Goal: Information Seeking & Learning: Learn about a topic

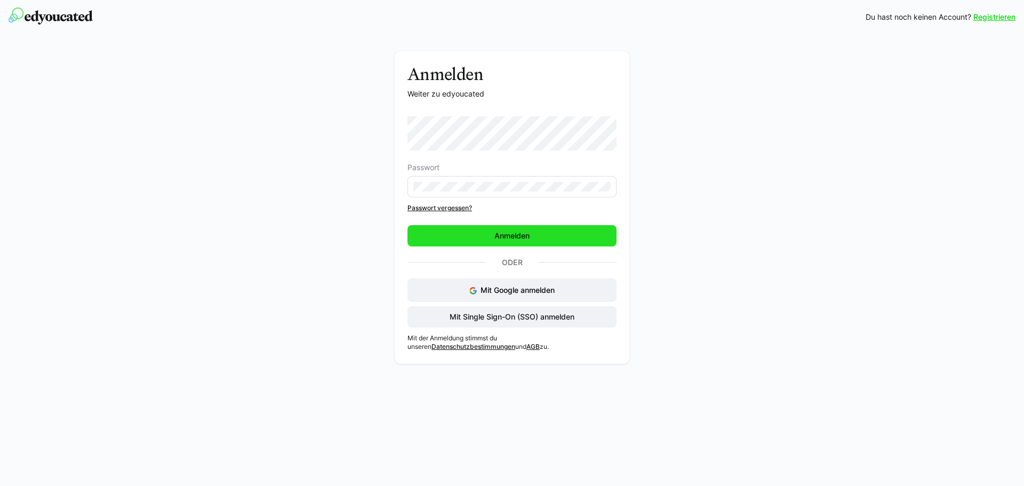
click at [525, 230] on span "Anmelden" at bounding box center [512, 235] width 209 height 21
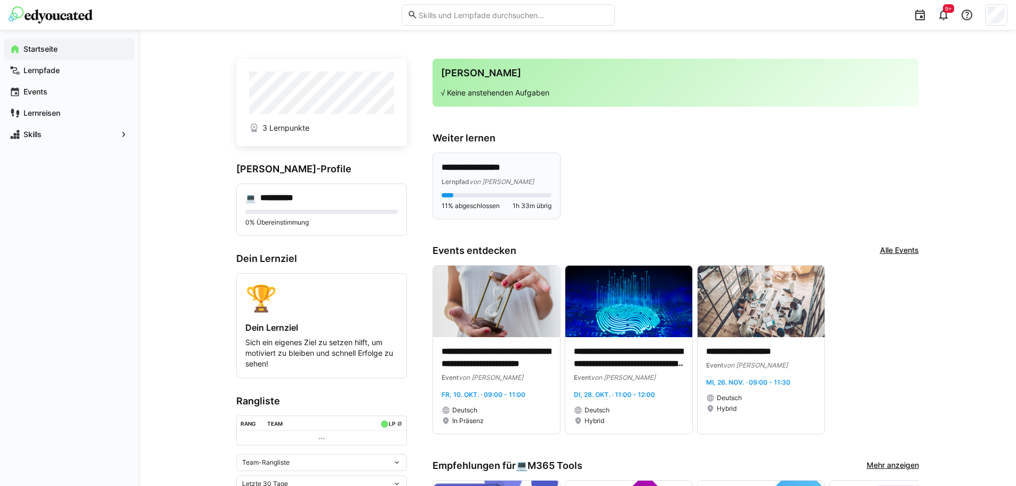
click at [495, 193] on eds-progress at bounding box center [497, 195] width 110 height 4
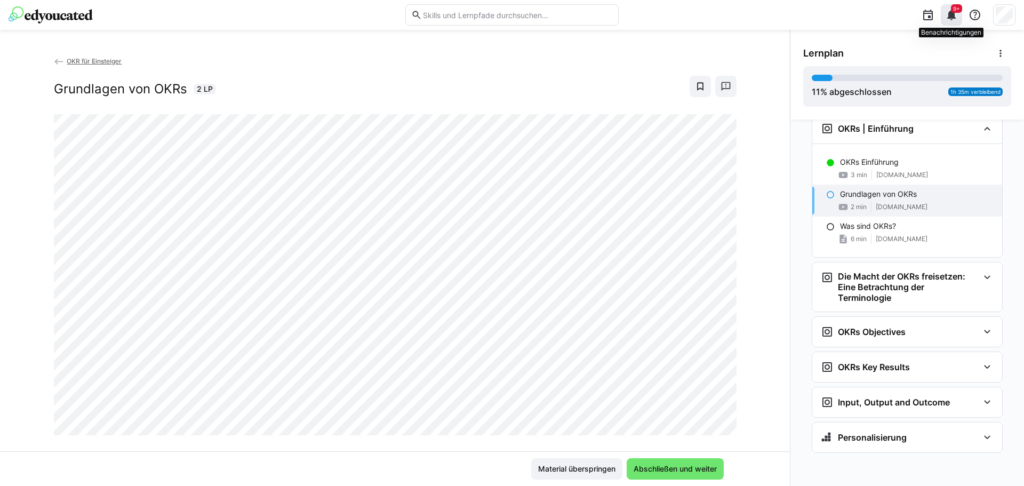
click at [960, 9] on span "9+" at bounding box center [956, 8] width 11 height 9
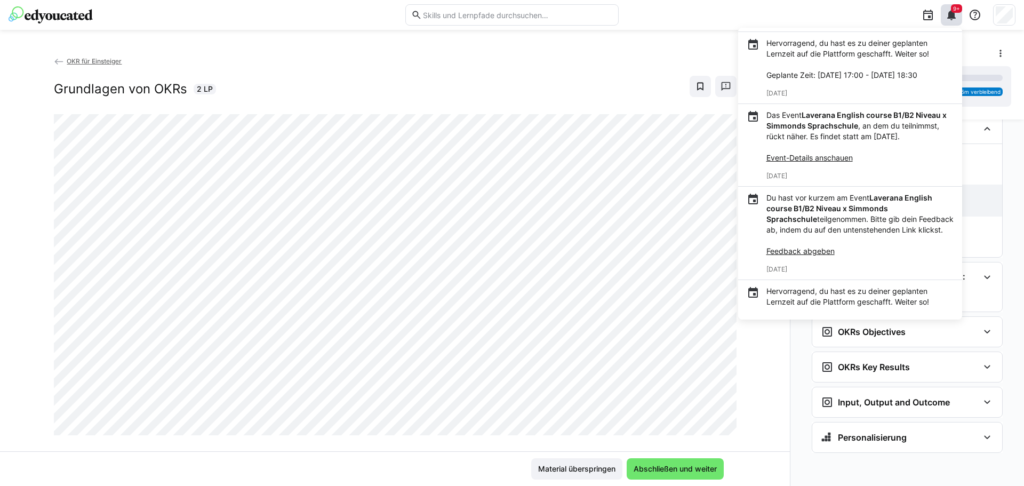
scroll to position [1431, 0]
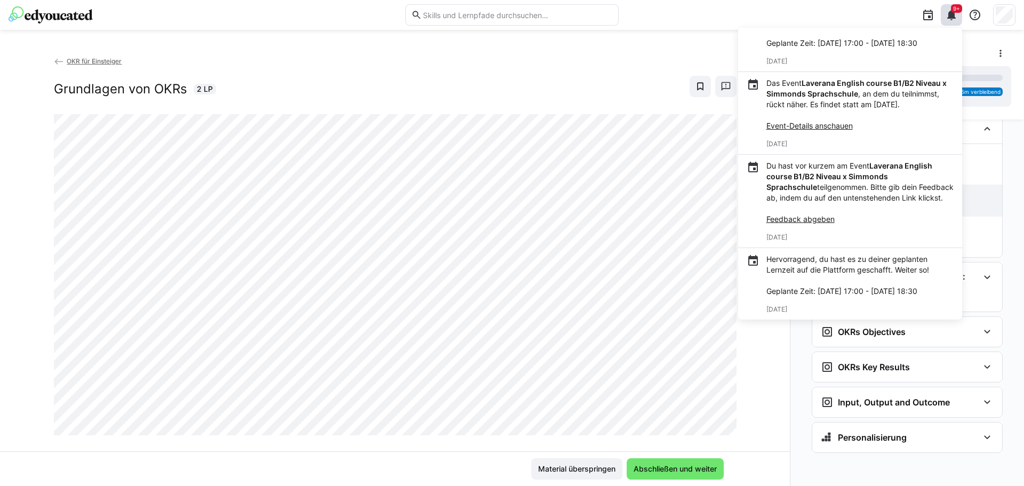
click at [955, 13] on eds-icon at bounding box center [951, 15] width 13 height 13
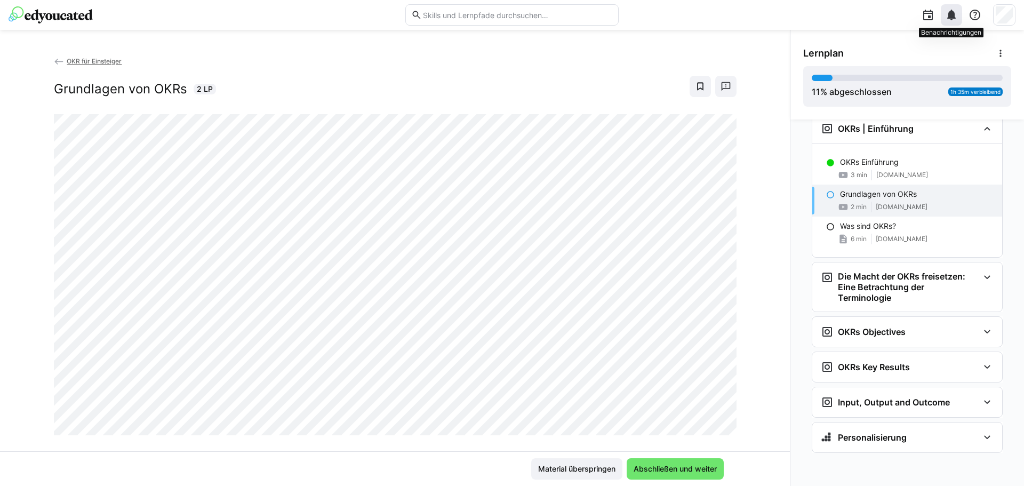
click at [950, 20] on eds-icon at bounding box center [951, 15] width 13 height 13
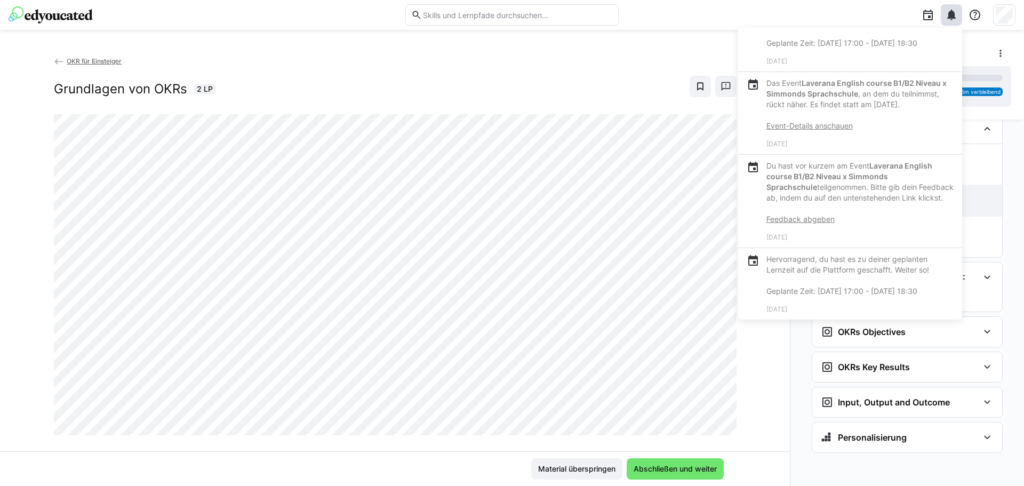
click at [885, 10] on div "Deine Benachrichtigungen Du hast vor kurzem am Event Laverana English course B1…" at bounding box center [821, 15] width 390 height 30
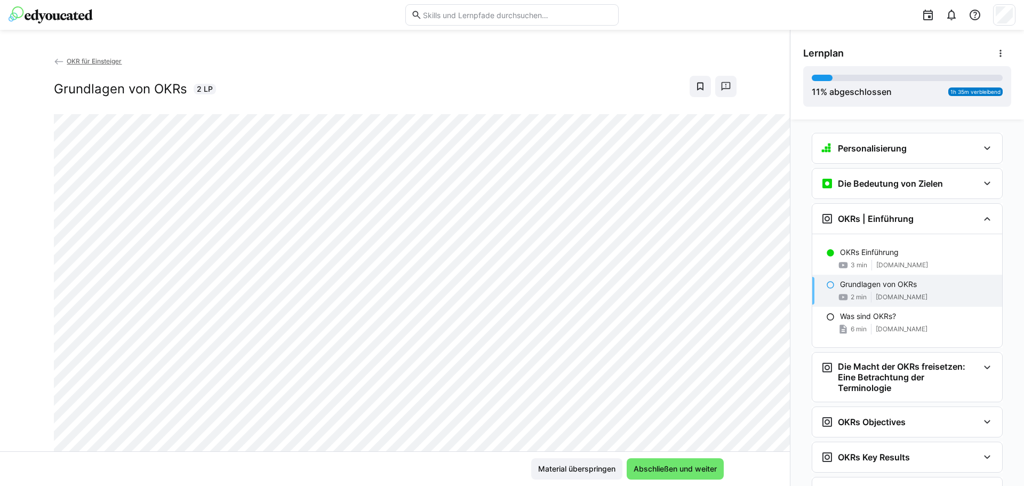
scroll to position [94, 0]
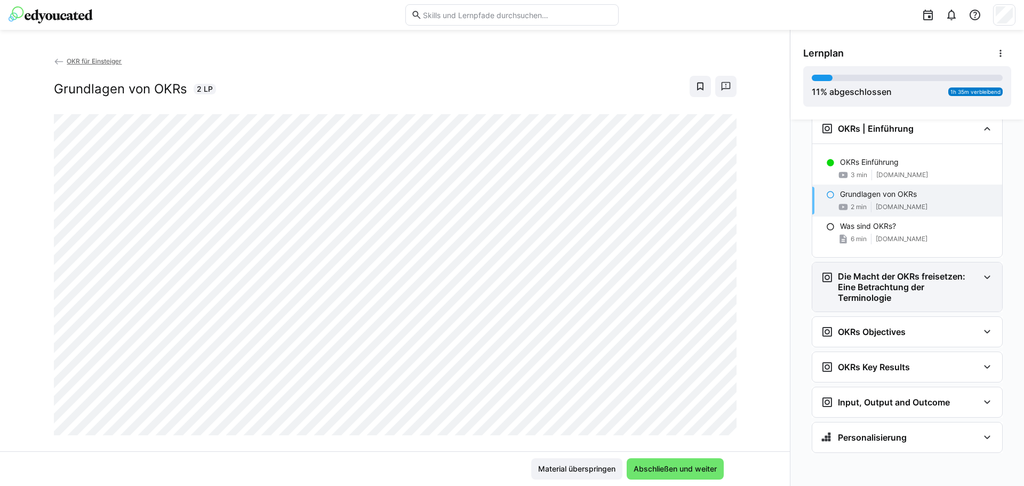
click at [840, 301] on h3 "Die Macht der OKRs freisetzen: Eine Betrachtung der Terminologie" at bounding box center [908, 287] width 141 height 32
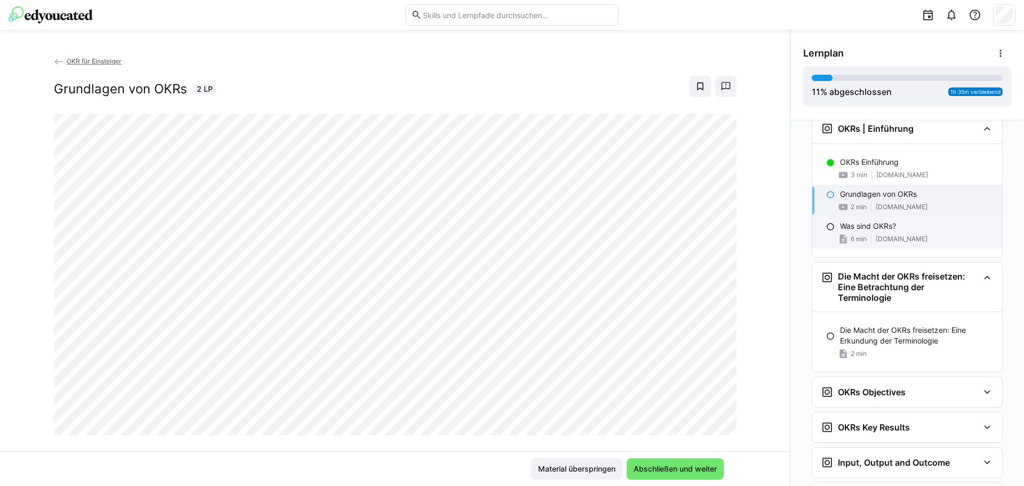
click at [870, 237] on div "6 min [DOMAIN_NAME]" at bounding box center [917, 239] width 154 height 11
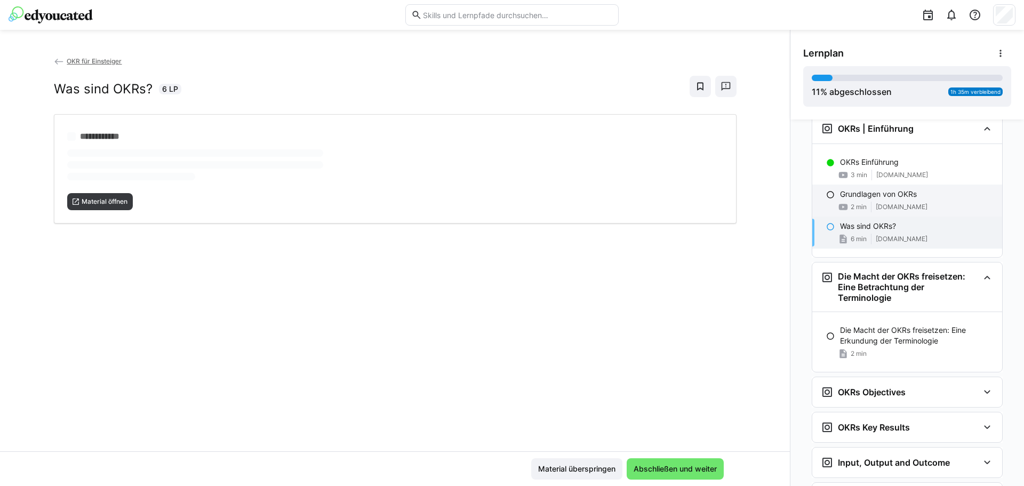
click at [880, 201] on div "Grundlagen von OKRs 2 min [DOMAIN_NAME]" at bounding box center [908, 201] width 190 height 32
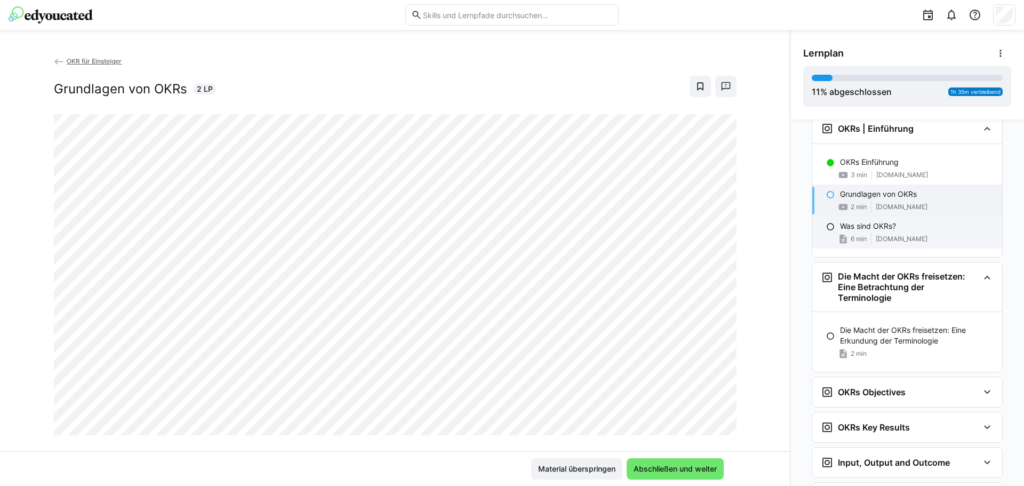
click at [863, 234] on div "6 min [DOMAIN_NAME]" at bounding box center [917, 239] width 154 height 11
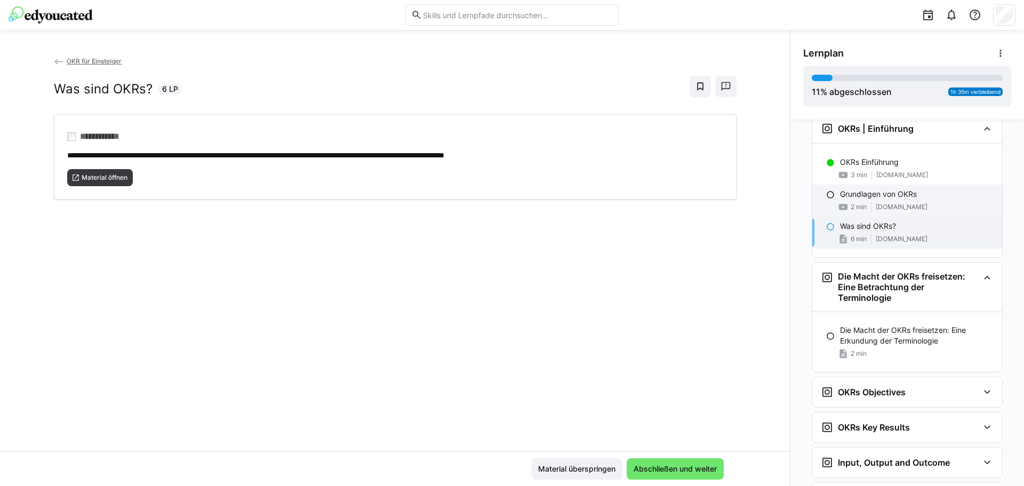
click at [869, 205] on div "2 min [DOMAIN_NAME]" at bounding box center [917, 207] width 154 height 11
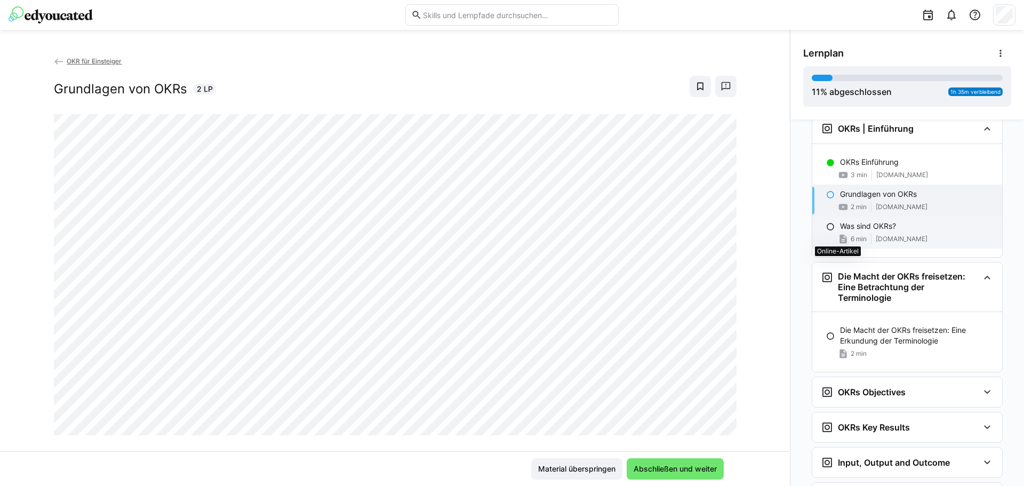
click at [838, 243] on eds-icon at bounding box center [843, 239] width 11 height 11
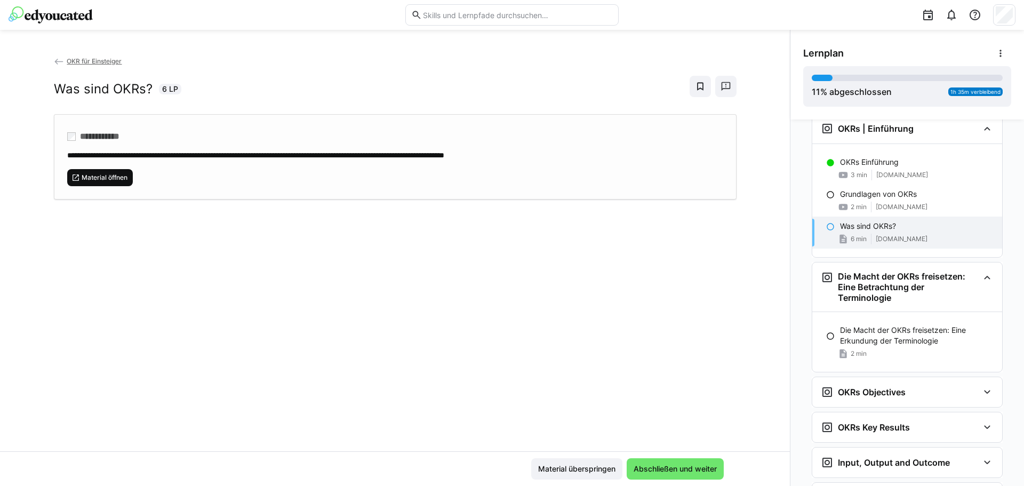
click at [107, 178] on span "Material öffnen" at bounding box center [105, 177] width 48 height 9
